Goal: Task Accomplishment & Management: Manage account settings

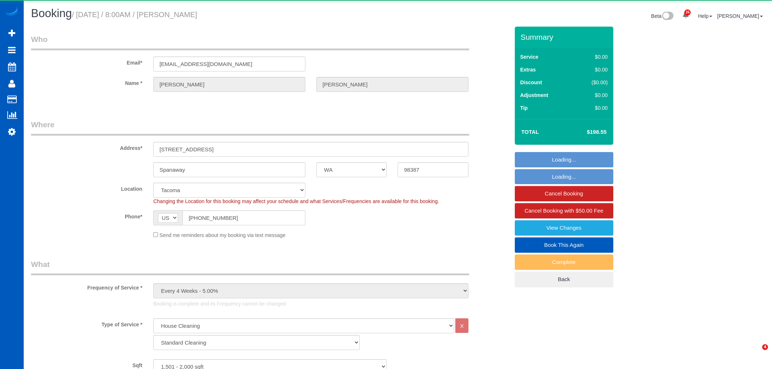
select select "WA"
select select "199"
select select "1501"
select select "3"
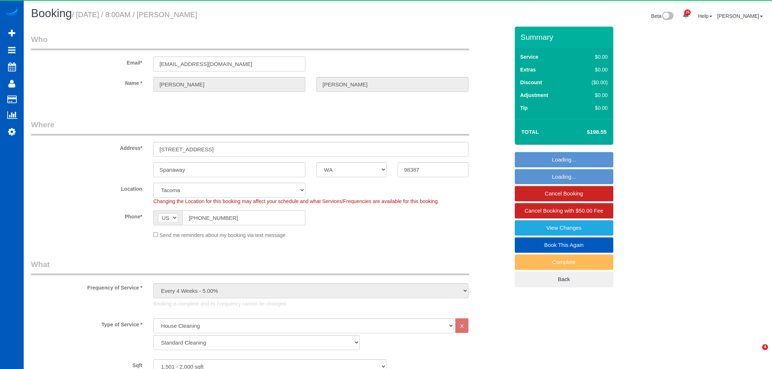
select select "object:4790"
select select "1501"
select select "3"
select select "spot22"
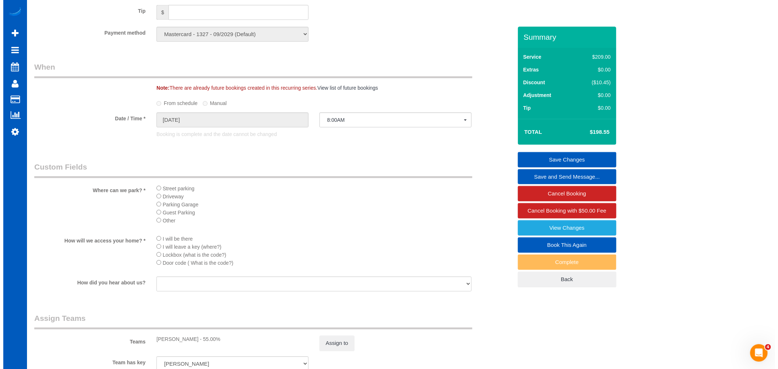
scroll to position [851, 0]
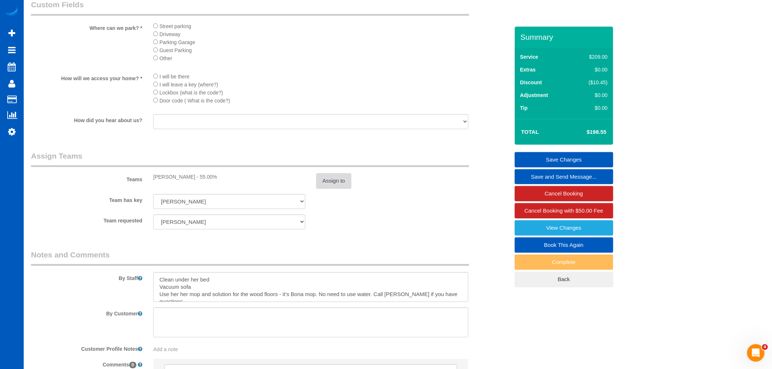
click at [333, 189] on button "Assign to" at bounding box center [333, 180] width 35 height 15
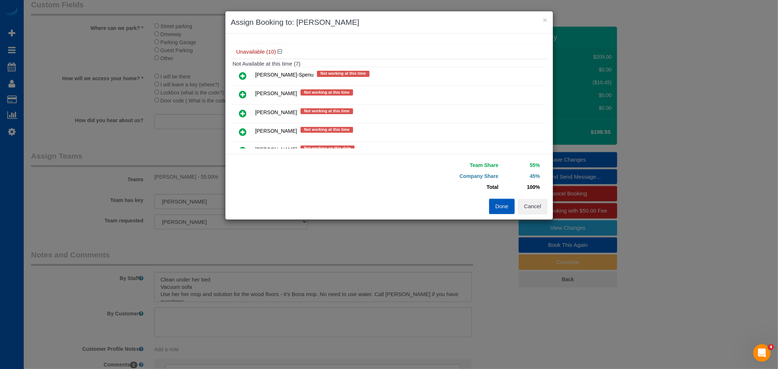
scroll to position [162, 0]
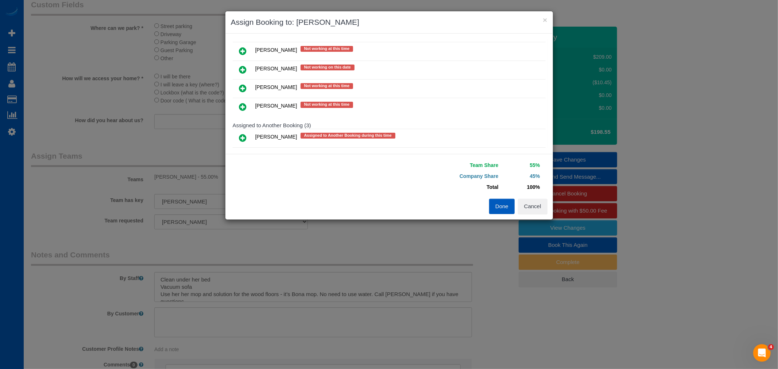
click at [243, 85] on icon at bounding box center [243, 88] width 8 height 9
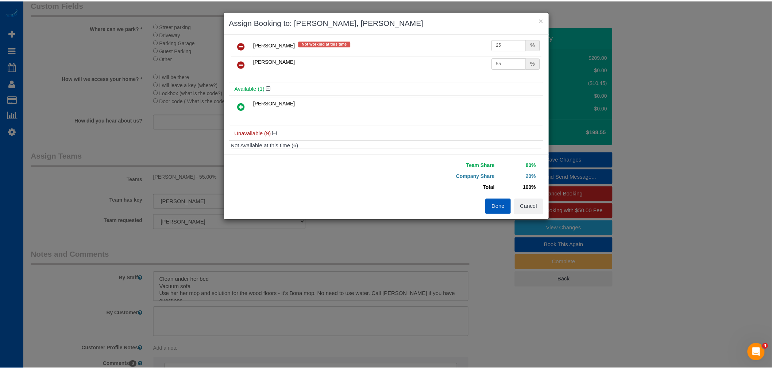
scroll to position [0, 0]
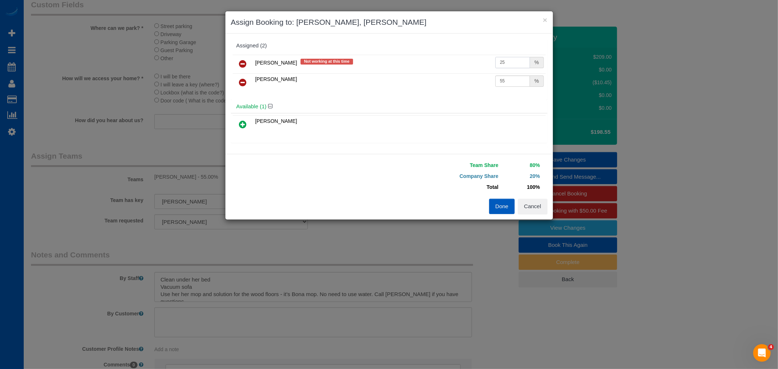
click at [505, 66] on input "25" at bounding box center [512, 62] width 35 height 11
type input "25.3"
drag, startPoint x: 503, startPoint y: 82, endPoint x: 492, endPoint y: 85, distance: 11.9
click at [495, 85] on input "55" at bounding box center [512, 81] width 35 height 11
type input "40"
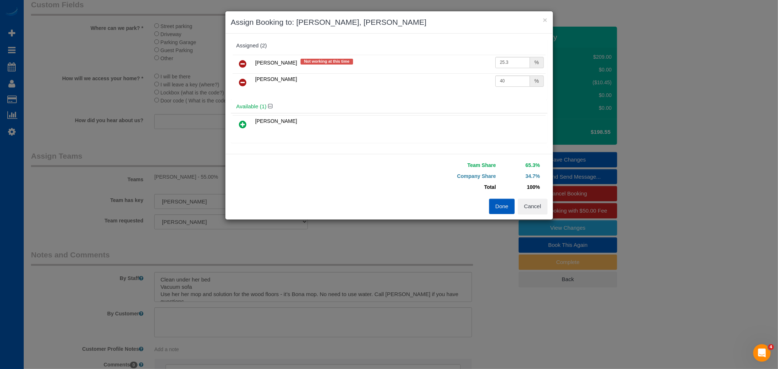
click at [501, 97] on div "Olha Dezhniuk Not working at this time 25.3 % Olha Rusnak 40 %" at bounding box center [389, 76] width 317 height 47
drag, startPoint x: 506, startPoint y: 62, endPoint x: 498, endPoint y: 63, distance: 8.8
click at [498, 63] on input "25.3" at bounding box center [512, 62] width 35 height 11
type input "26"
click at [476, 101] on div "Available (1)" at bounding box center [389, 106] width 317 height 13
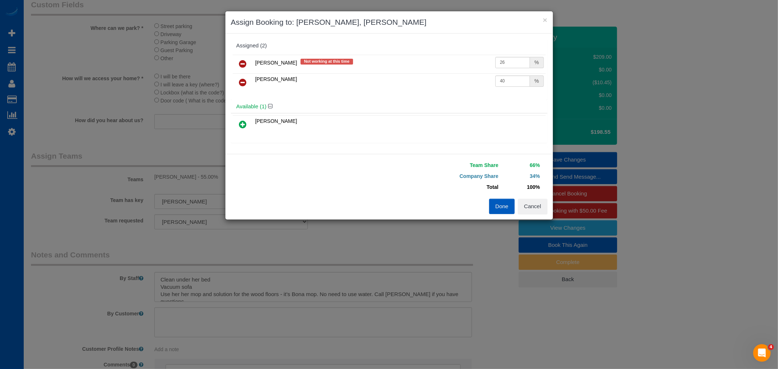
click at [494, 210] on button "Done" at bounding box center [502, 206] width 26 height 15
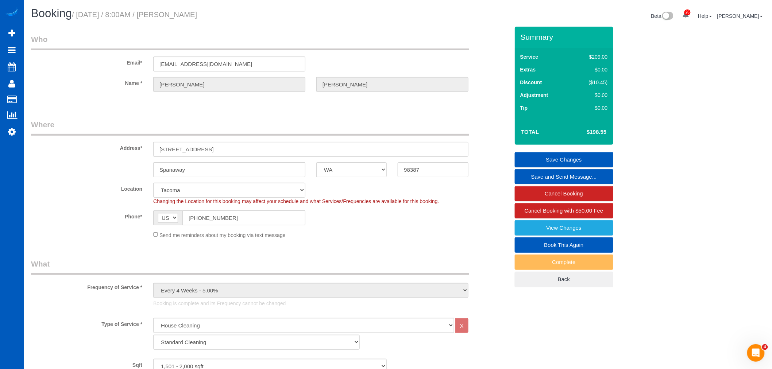
click at [548, 161] on link "Save Changes" at bounding box center [564, 159] width 98 height 15
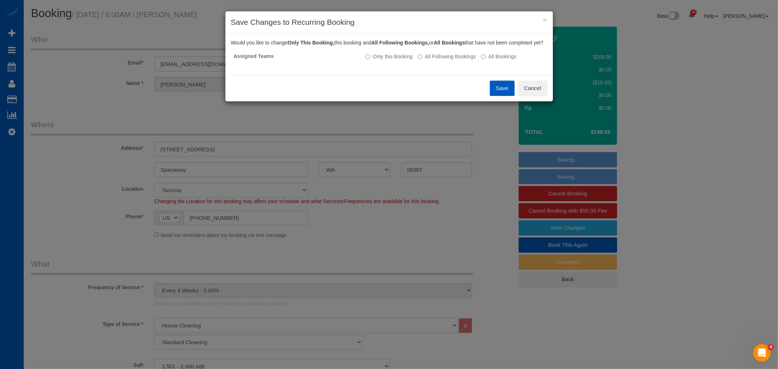
click at [496, 96] on button "Save" at bounding box center [502, 88] width 25 height 15
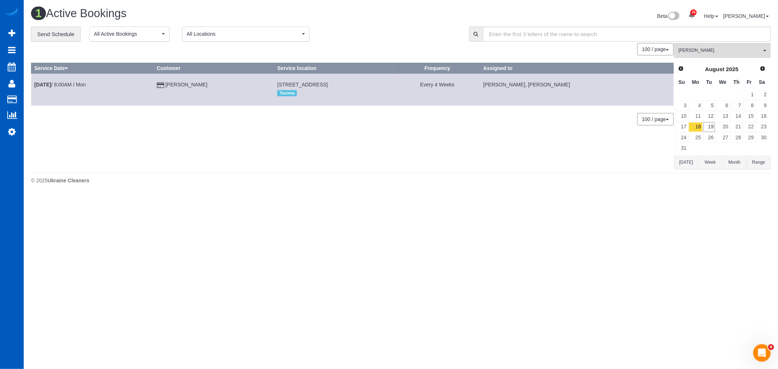
click at [164, 85] on icon at bounding box center [160, 85] width 7 height 5
click at [180, 85] on link "Kathy Picard" at bounding box center [187, 85] width 42 height 6
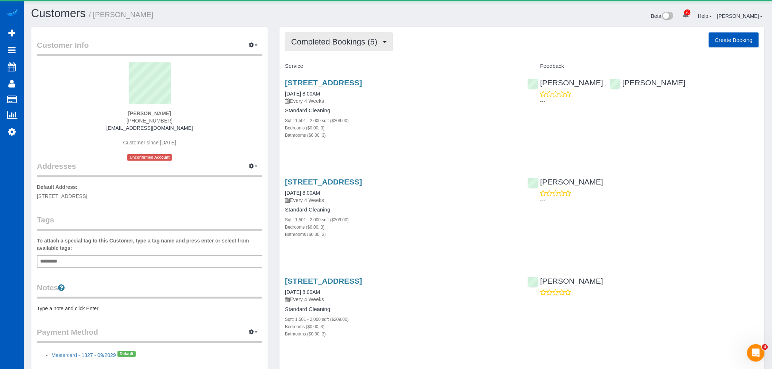
click at [331, 48] on button "Completed Bookings (5)" at bounding box center [339, 41] width 108 height 19
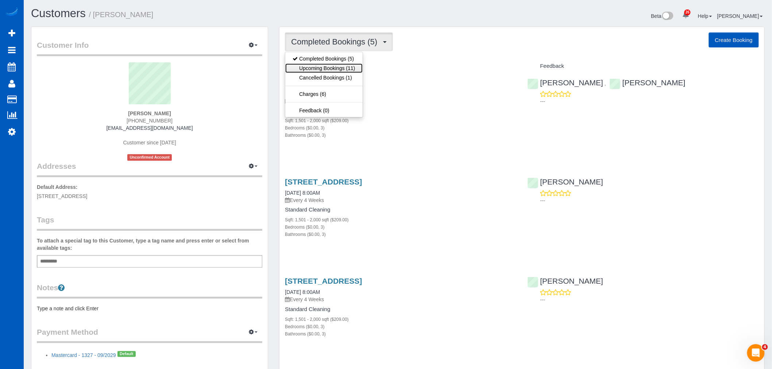
click at [331, 70] on link "Upcoming Bookings (11)" at bounding box center [323, 67] width 77 height 9
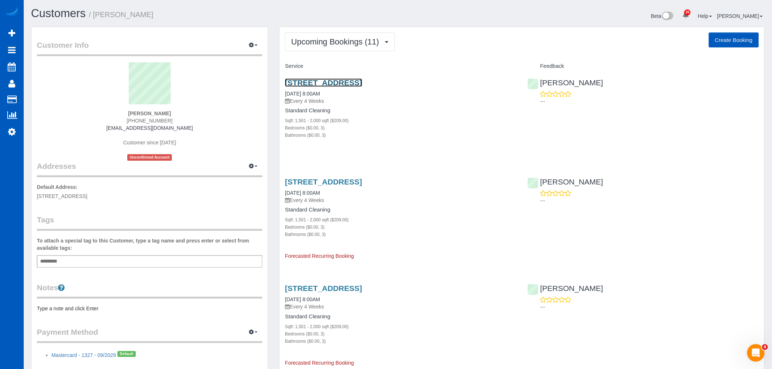
click at [326, 85] on link "140 178 St Ct E, Spanaway, WA 98387" at bounding box center [323, 82] width 77 height 8
click at [317, 45] on span "Upcoming Bookings (11)" at bounding box center [337, 41] width 92 height 9
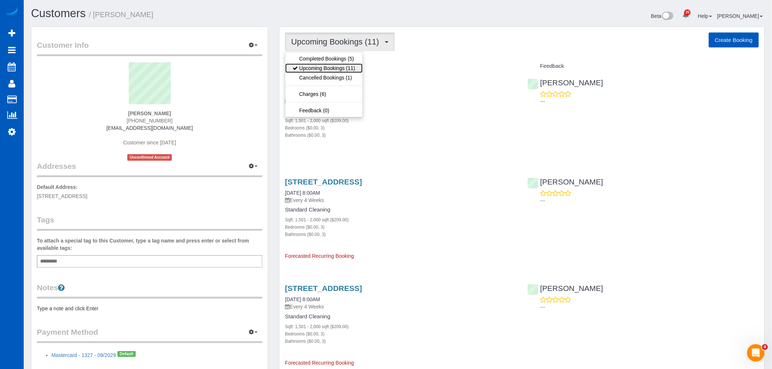
click at [323, 67] on link "Upcoming Bookings (11)" at bounding box center [323, 67] width 77 height 9
click at [341, 46] on span "Upcoming Bookings (11)" at bounding box center [337, 41] width 92 height 9
click at [337, 55] on link "Completed Bookings (5)" at bounding box center [323, 58] width 77 height 9
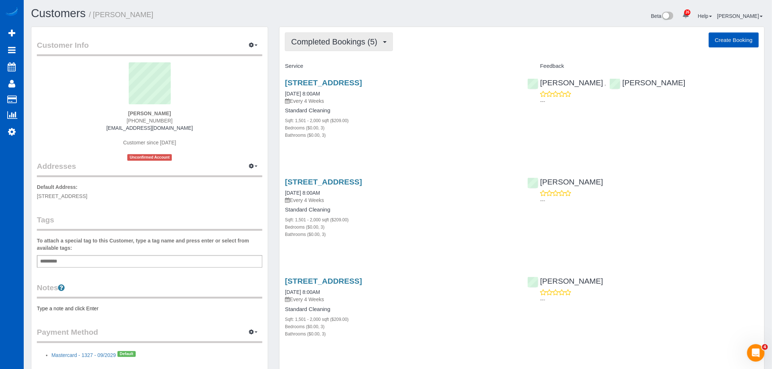
click at [336, 41] on span "Completed Bookings (5)" at bounding box center [336, 41] width 90 height 9
click at [333, 65] on link "Upcoming Bookings (11)" at bounding box center [323, 67] width 77 height 9
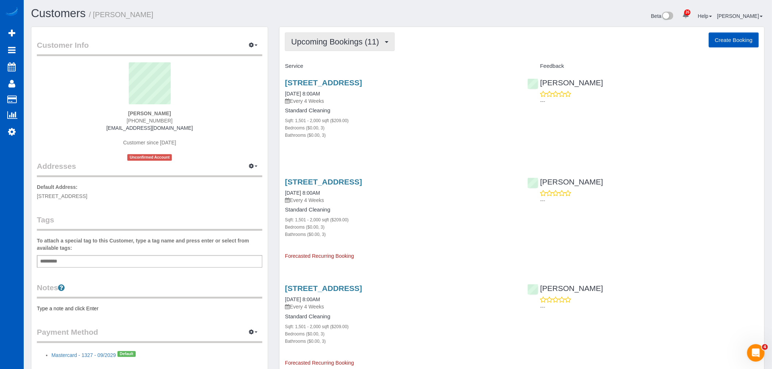
click at [322, 43] on span "Upcoming Bookings (11)" at bounding box center [337, 41] width 92 height 9
click at [378, 139] on div "Bathrooms ($0.00, 3)" at bounding box center [400, 134] width 231 height 7
click at [317, 45] on span "Upcoming Bookings (11)" at bounding box center [337, 41] width 92 height 9
click at [316, 66] on link "Upcoming Bookings (11)" at bounding box center [323, 67] width 77 height 9
click at [323, 81] on link "140 178 St Ct E, Spanaway, WA 98387" at bounding box center [323, 82] width 77 height 8
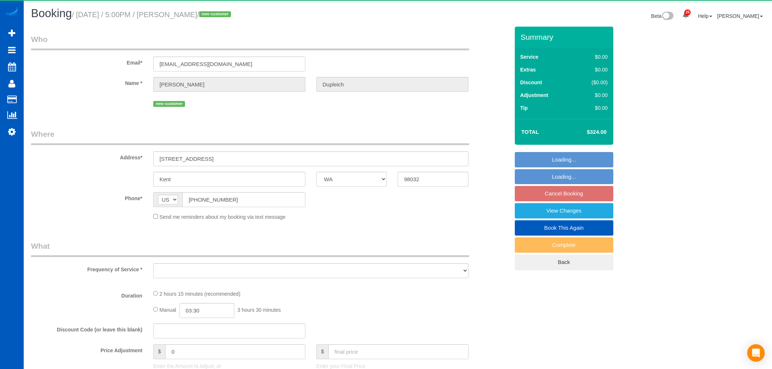
select select "WA"
select select "object:927"
select select "string:fspay-2400c781-ea61-44cd-9d94-e609ca26bd03"
select select "199"
select select "1501"
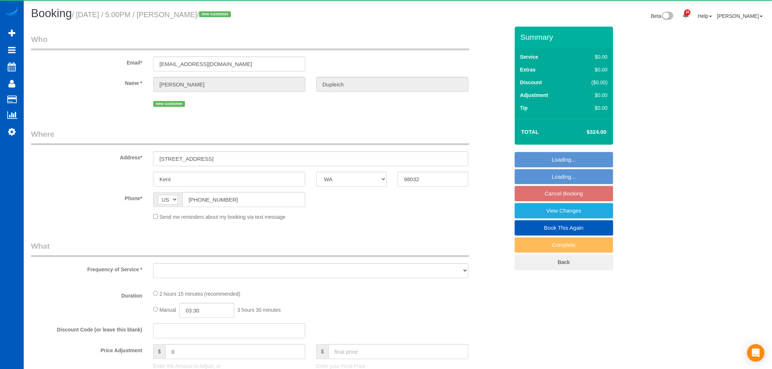
select select "3"
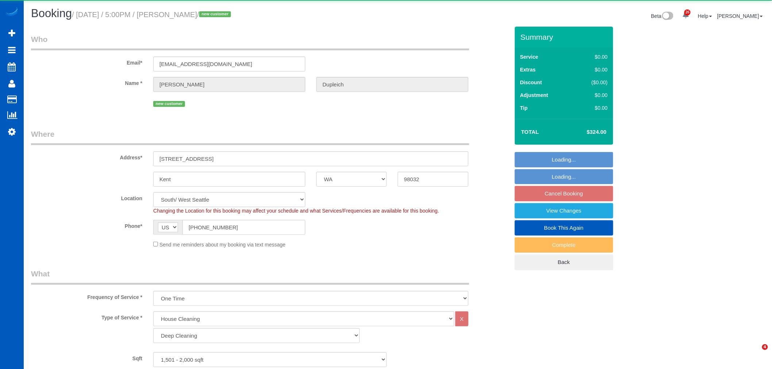
select select "spot3"
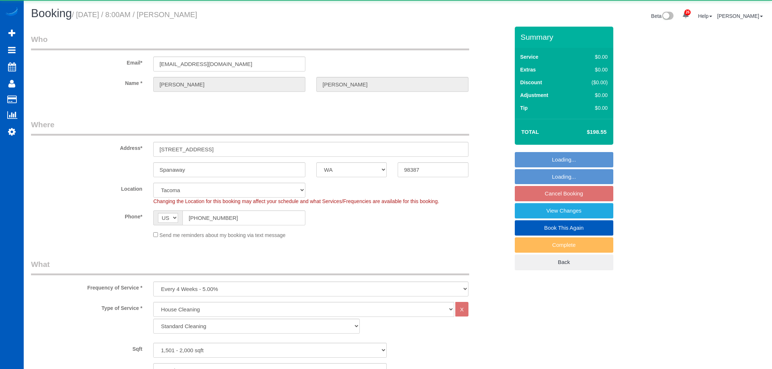
select select "WA"
select select "199"
select select "1501"
select select "3"
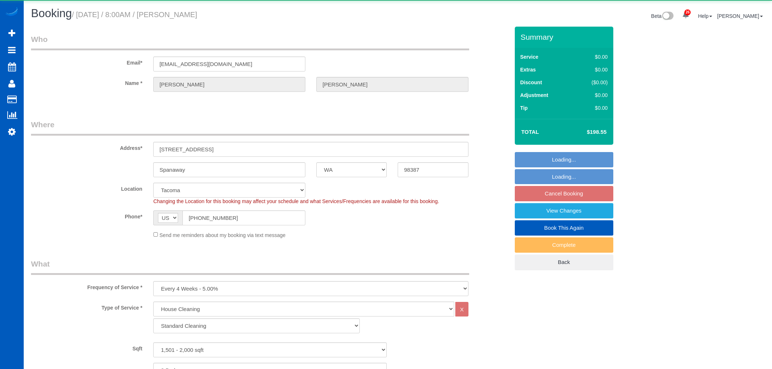
select select "object:1058"
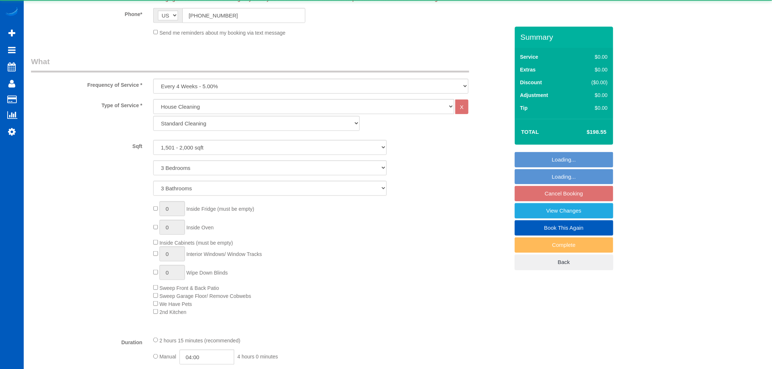
select select "1501"
select select "3"
select select "spot1"
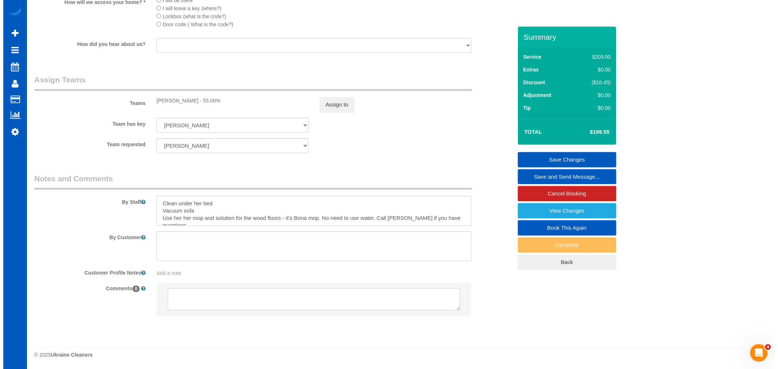
scroll to position [895, 0]
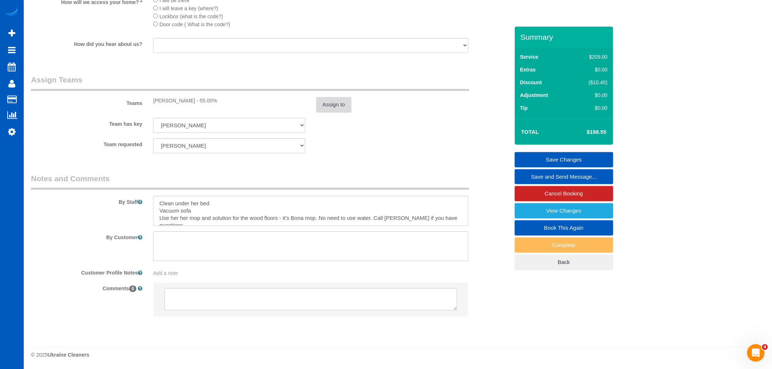
click at [325, 108] on button "Assign to" at bounding box center [333, 104] width 35 height 15
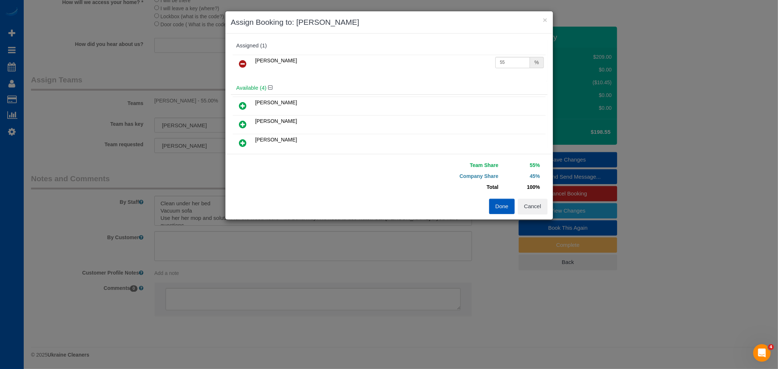
click at [246, 64] on icon at bounding box center [243, 63] width 8 height 9
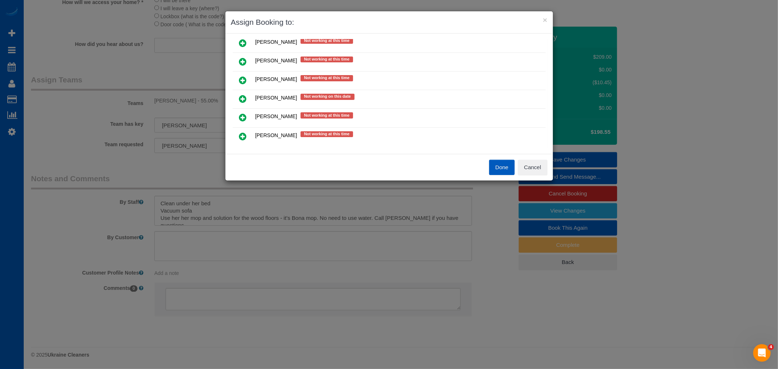
scroll to position [198, 0]
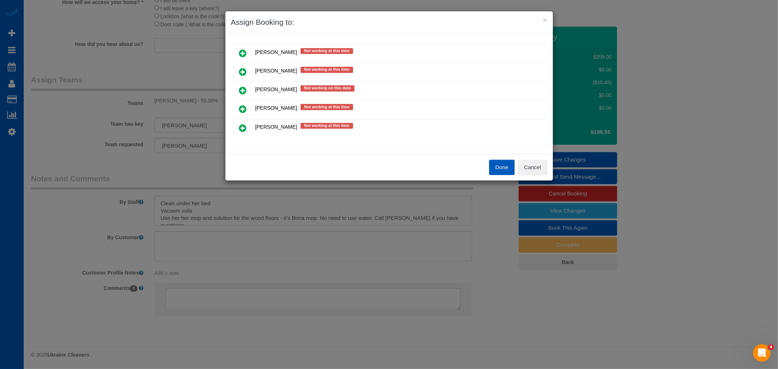
click at [244, 105] on icon at bounding box center [243, 109] width 8 height 9
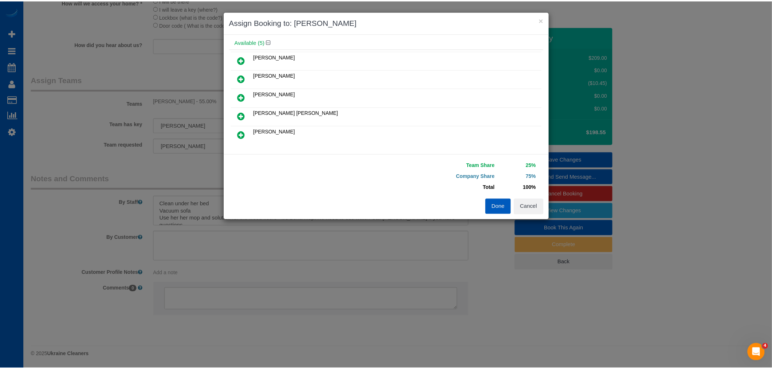
scroll to position [0, 0]
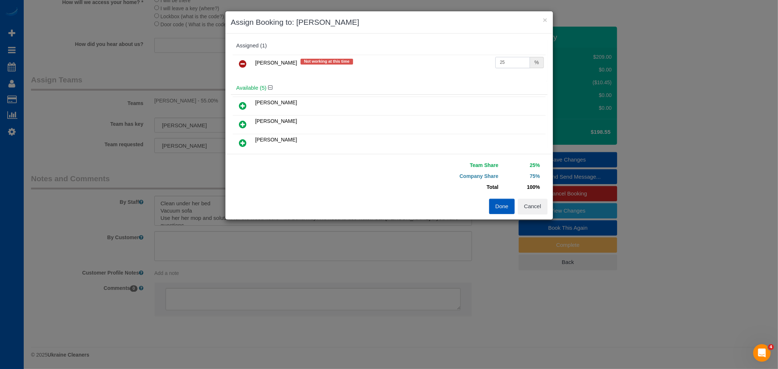
drag, startPoint x: 510, startPoint y: 64, endPoint x: 485, endPoint y: 65, distance: 24.8
click at [485, 65] on tr "Olha Dezhniuk Not working at this time 25 %" at bounding box center [389, 64] width 313 height 19
click at [504, 65] on input "25" at bounding box center [512, 62] width 35 height 11
click at [507, 65] on input "25" at bounding box center [512, 62] width 35 height 11
drag, startPoint x: 504, startPoint y: 59, endPoint x: 486, endPoint y: 61, distance: 18.3
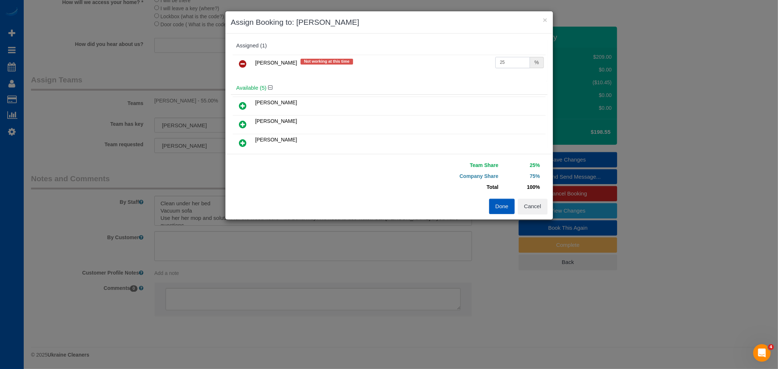
click at [486, 61] on tr "Olha Dezhniuk Not working at this time 25 %" at bounding box center [389, 64] width 313 height 19
click at [499, 64] on input "25" at bounding box center [512, 62] width 35 height 11
drag, startPoint x: 509, startPoint y: 64, endPoint x: 492, endPoint y: 66, distance: 16.8
click at [495, 66] on input "25" at bounding box center [512, 62] width 35 height 11
click at [501, 67] on input "25" at bounding box center [512, 62] width 35 height 11
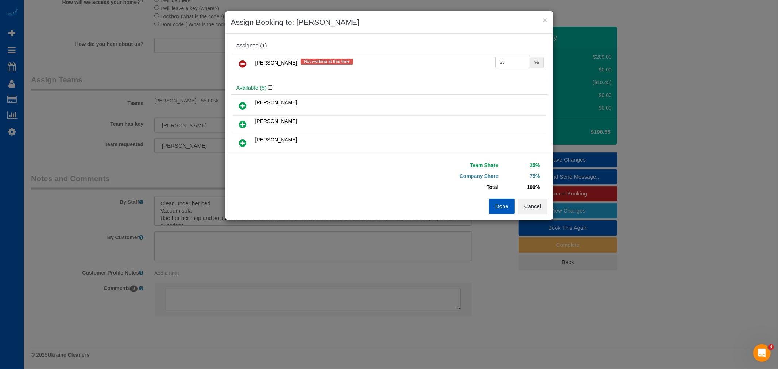
drag, startPoint x: 516, startPoint y: 66, endPoint x: 488, endPoint y: 67, distance: 27.7
click at [494, 67] on td "25 %" at bounding box center [520, 64] width 52 height 19
type input "55"
click at [495, 206] on button "Done" at bounding box center [502, 206] width 26 height 15
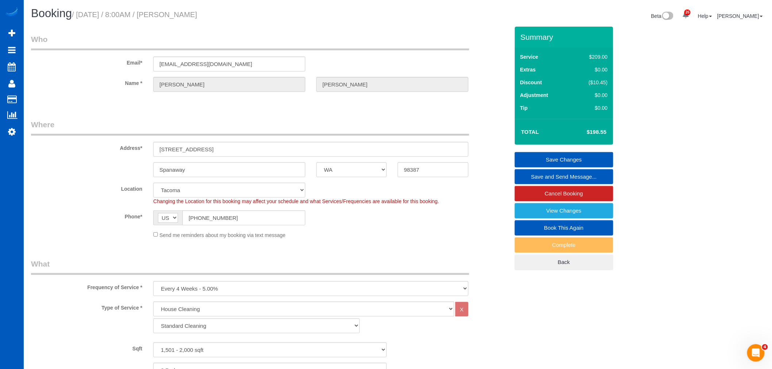
click at [562, 161] on link "Save Changes" at bounding box center [564, 159] width 98 height 15
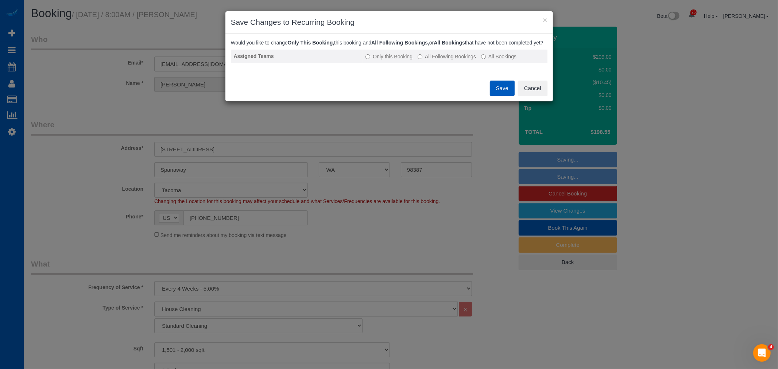
click at [438, 60] on label "All Following Bookings" at bounding box center [447, 56] width 58 height 7
click at [505, 96] on button "Save" at bounding box center [502, 88] width 25 height 15
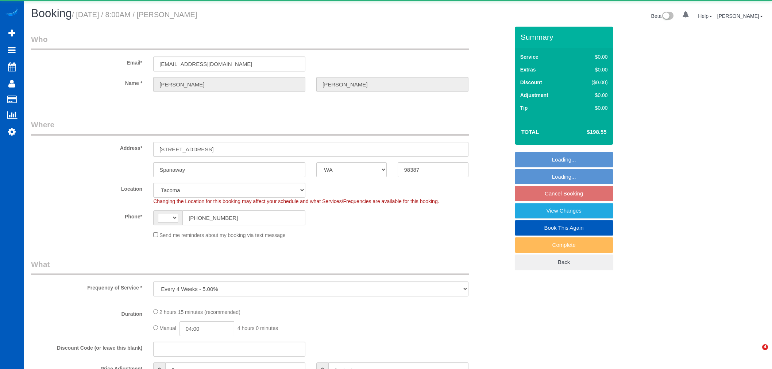
select select "WA"
select select "object:1124"
select select "string:US"
select select "199"
select select "spot1"
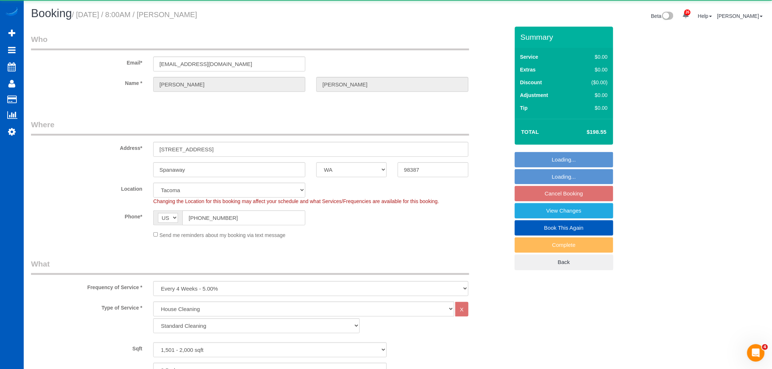
select select "1501"
select select "3"
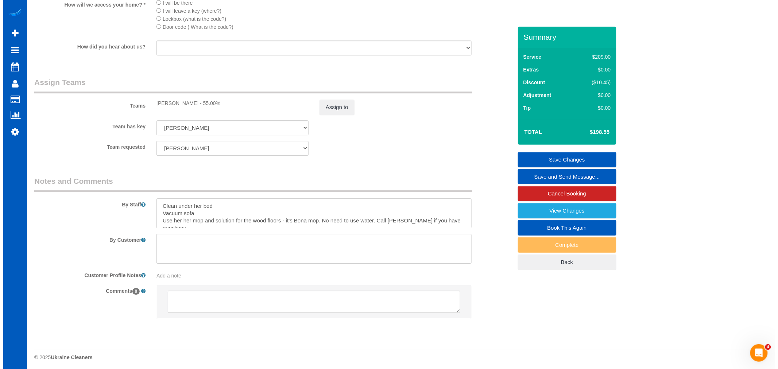
scroll to position [892, 0]
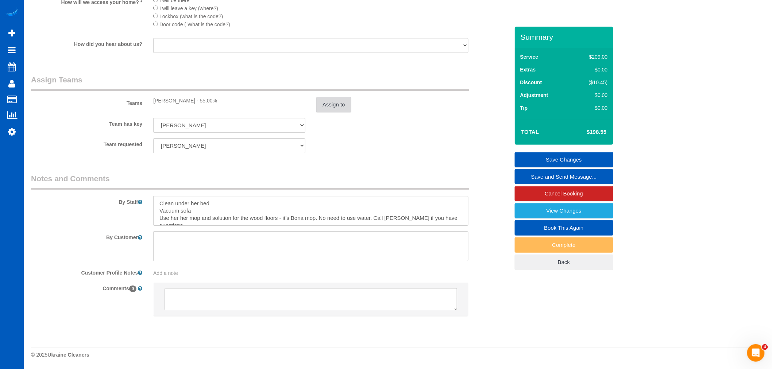
click at [338, 107] on button "Assign to" at bounding box center [333, 104] width 35 height 15
